Goal: Transaction & Acquisition: Register for event/course

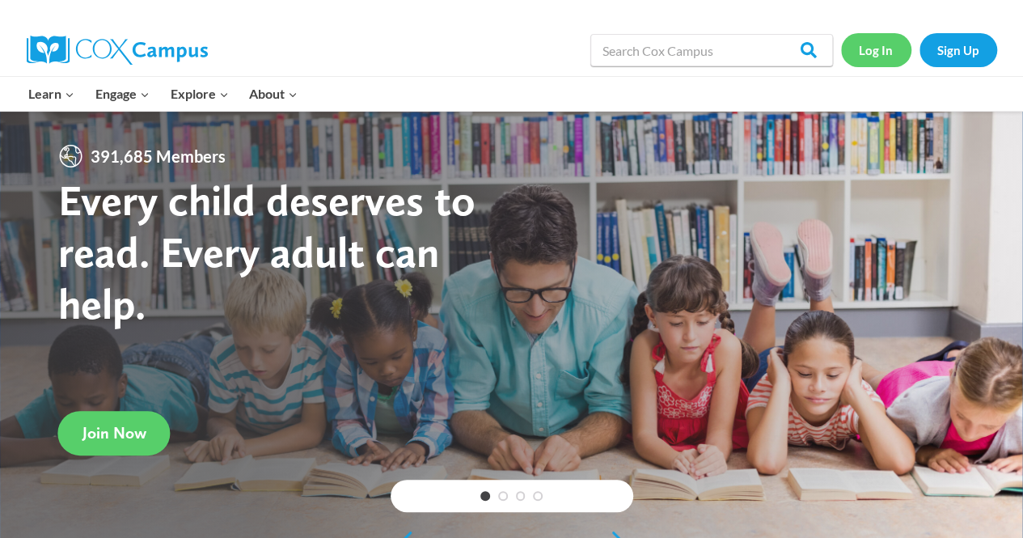
click at [887, 50] on link "Log In" at bounding box center [876, 49] width 70 height 33
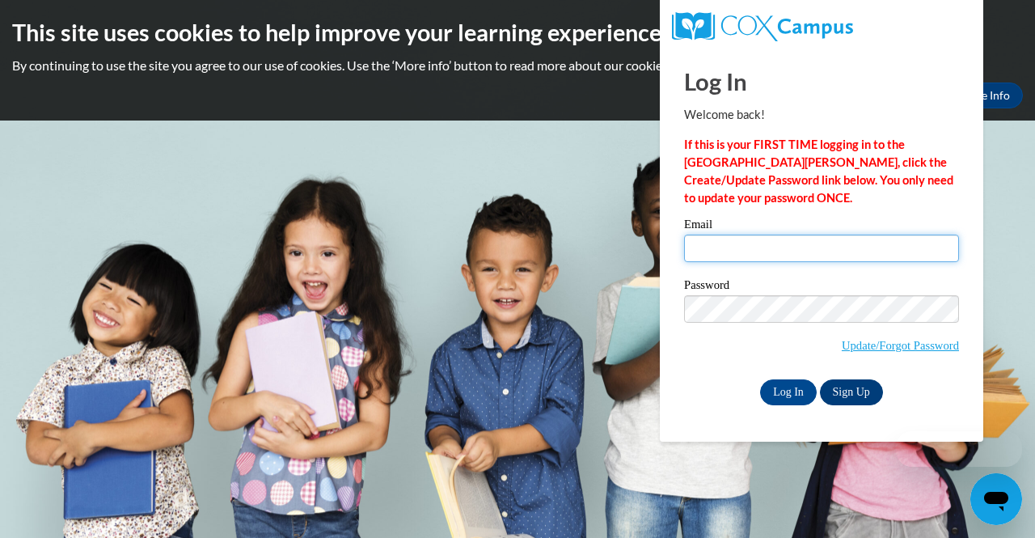
type input "[PERSON_NAME][EMAIL_ADDRESS][PERSON_NAME][DOMAIN_NAME]"
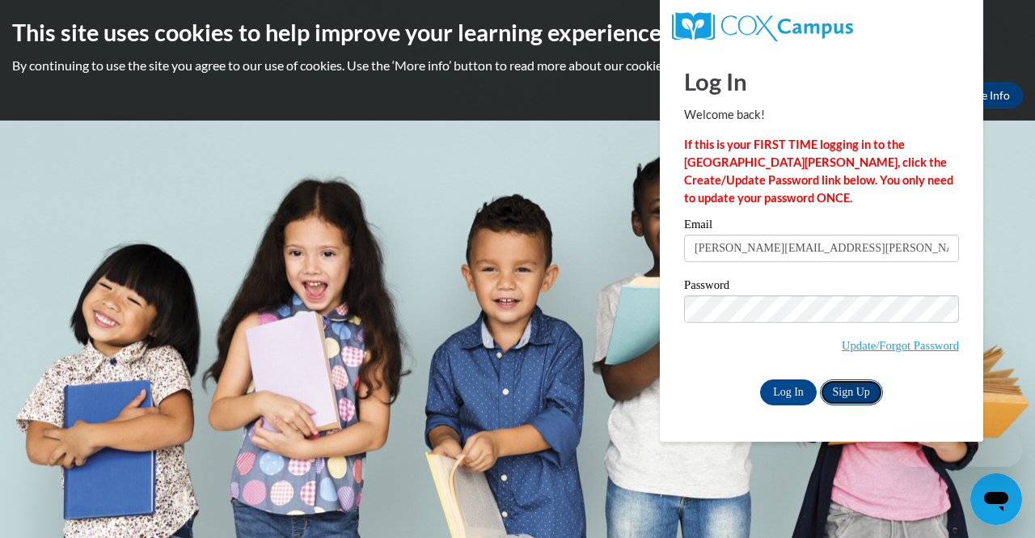
click at [844, 391] on link "Sign Up" at bounding box center [851, 392] width 63 height 26
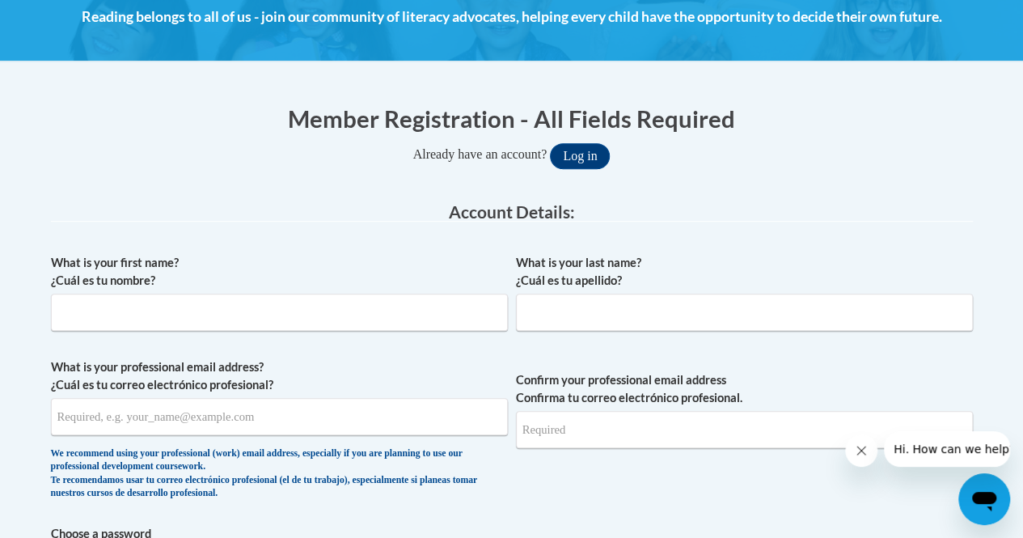
scroll to position [323, 0]
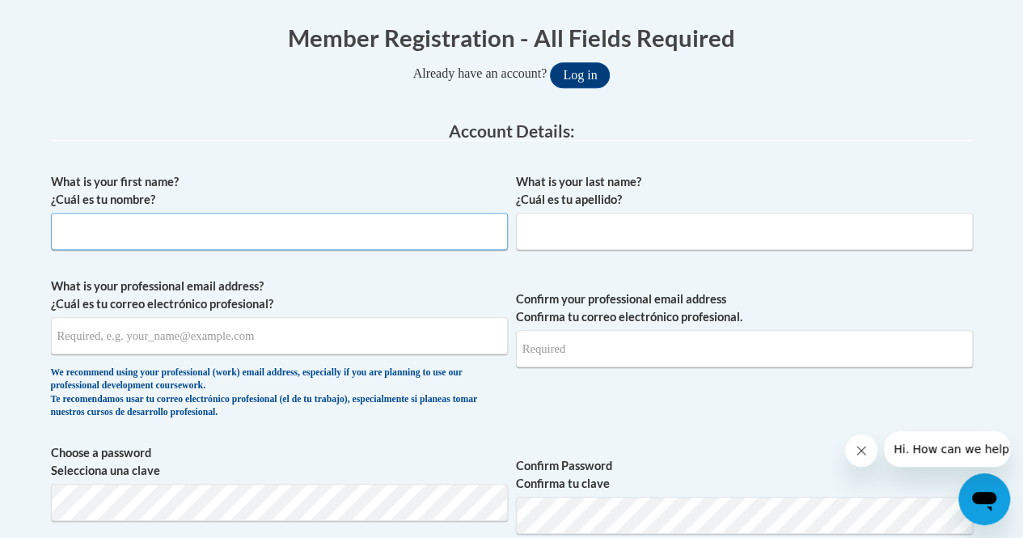
click at [154, 227] on input "What is your first name? ¿Cuál es tu nombre?" at bounding box center [279, 231] width 457 height 37
click at [572, 237] on input "What is your last name? ¿Cuál es tu apellido?" at bounding box center [744, 231] width 457 height 37
click at [103, 336] on input "What is your professional email address? ¿Cuál es tu correo electrónico profesi…" at bounding box center [279, 335] width 457 height 37
click at [933, 367] on div "What is your first name? ¿Cuál es tu nombre? What is your last name? ¿Cuál es t…" at bounding box center [512, 540] width 922 height 751
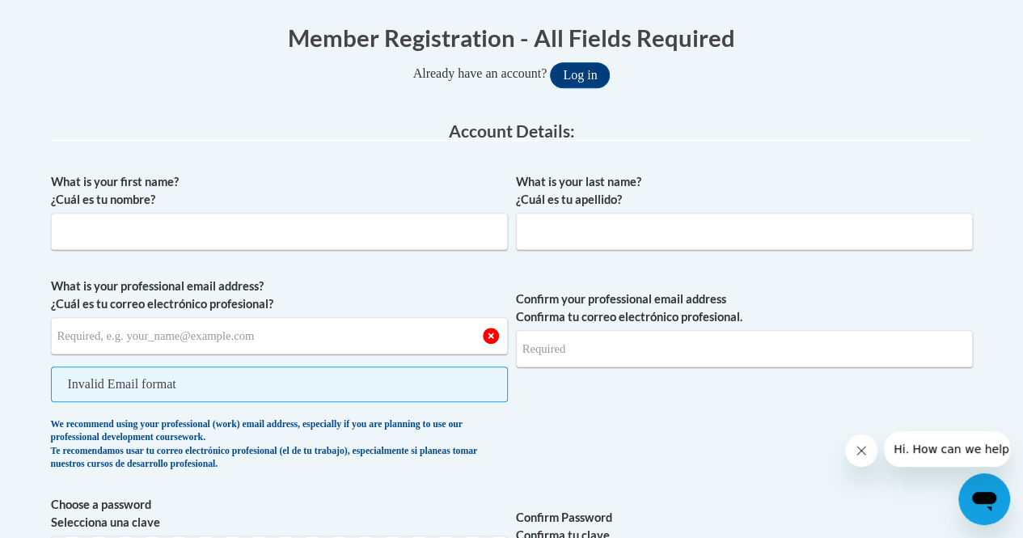
drag, startPoint x: 824, startPoint y: 246, endPoint x: 1033, endPoint y: 307, distance: 218.2
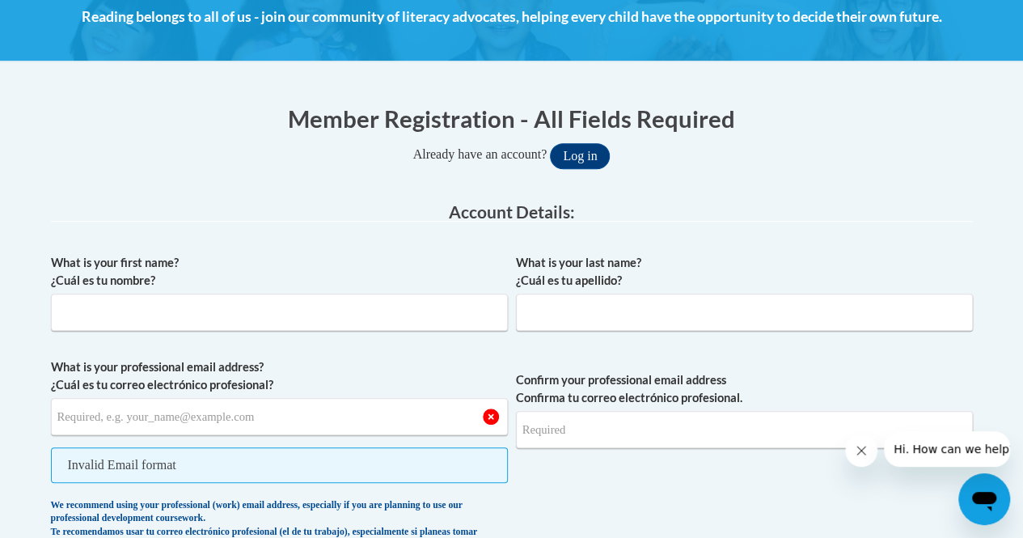
scroll to position [566, 0]
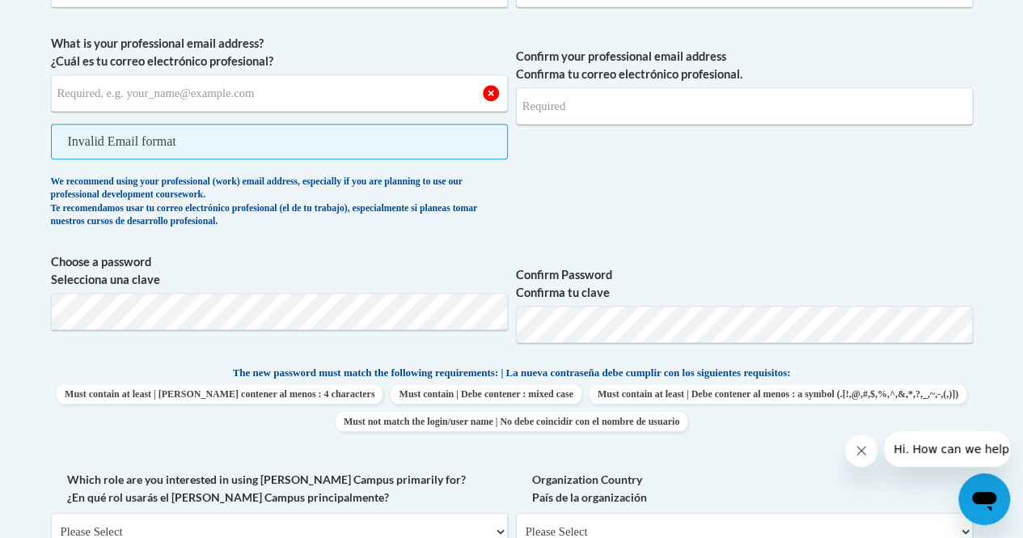
click at [926, 53] on label "Confirm your professional email address Confirma tu correo electrónico profesio…" at bounding box center [744, 66] width 457 height 36
click at [926, 87] on input "Confirm your professional email address Confirma tu correo electrónico profesio…" at bounding box center [744, 105] width 457 height 37
